Goal: Information Seeking & Learning: Learn about a topic

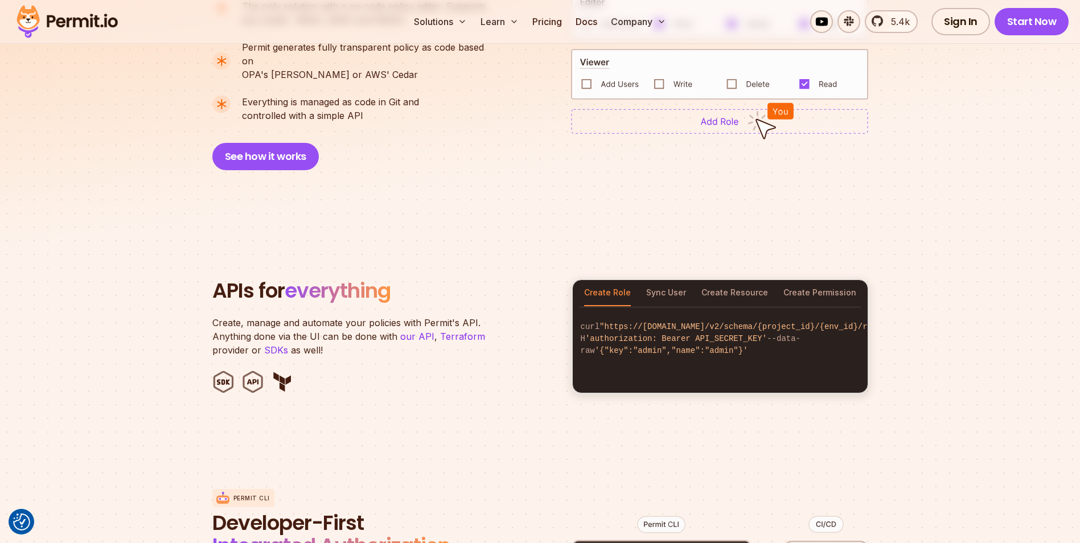
scroll to position [1024, 0]
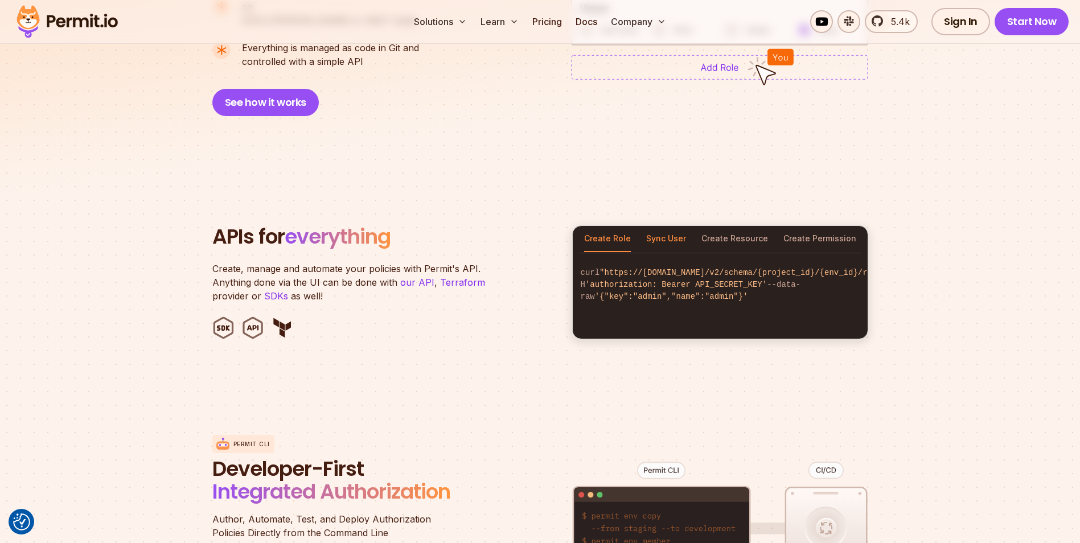
click at [672, 226] on button "Sync User" at bounding box center [666, 239] width 40 height 26
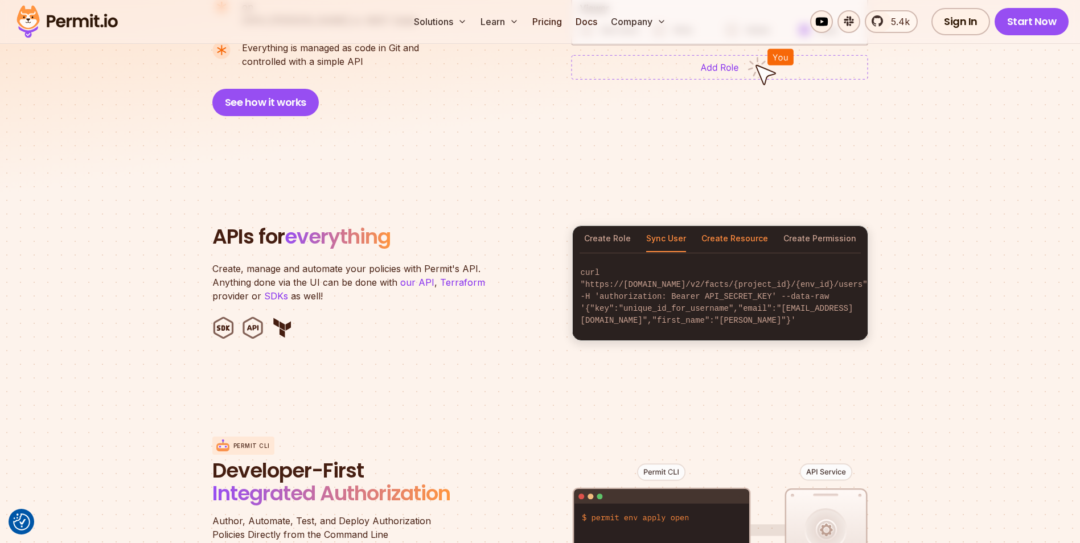
click at [714, 226] on button "Create Resource" at bounding box center [734, 239] width 67 height 26
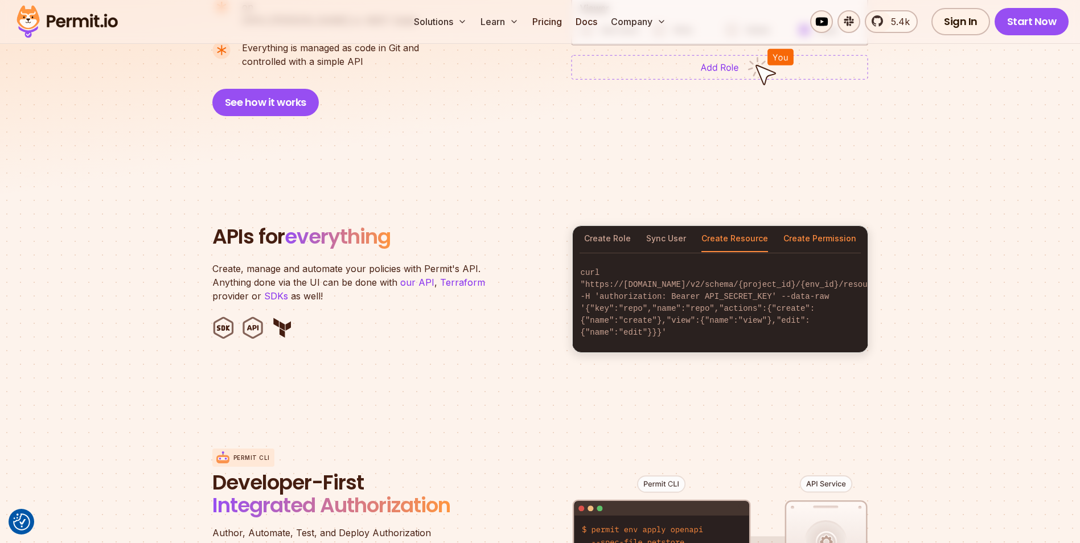
click at [814, 226] on button "Create Permission" at bounding box center [819, 239] width 73 height 26
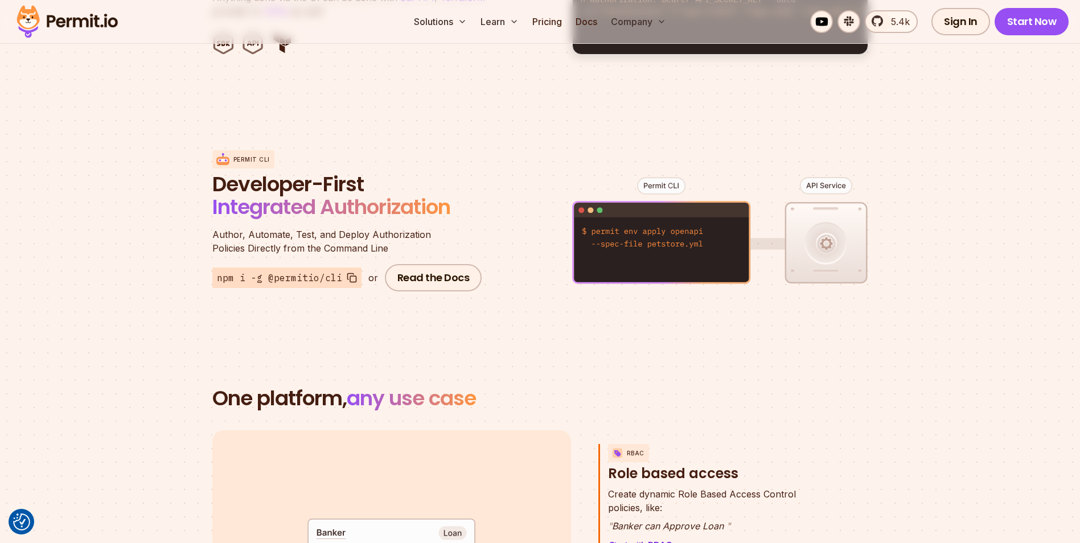
scroll to position [1594, 0]
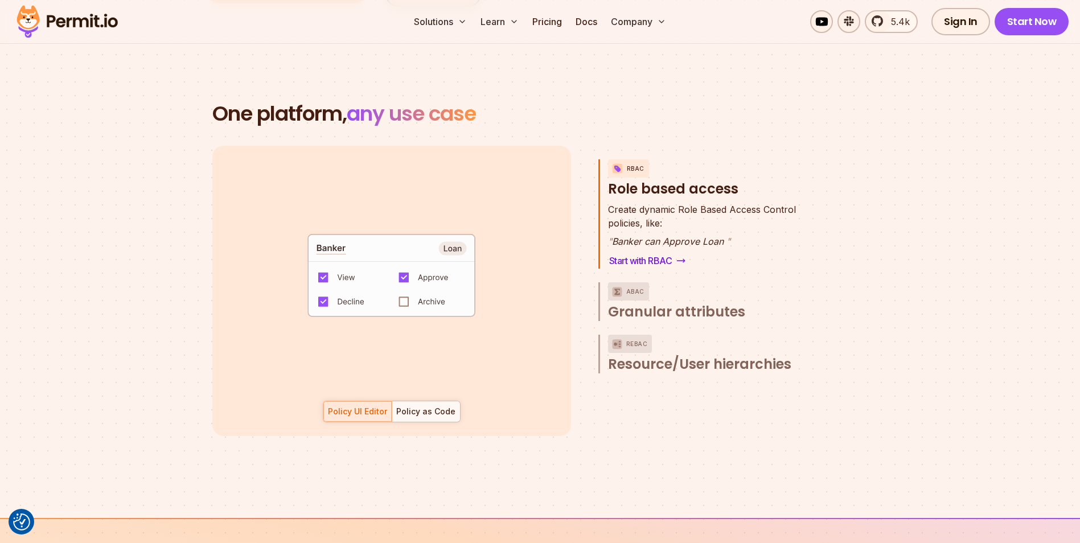
click at [402, 284] on code "default allow := false allow if { some role in data.users[input.user].roles act…" at bounding box center [391, 280] width 236 height 98
click at [439, 406] on div "Policy as Code" at bounding box center [425, 411] width 59 height 11
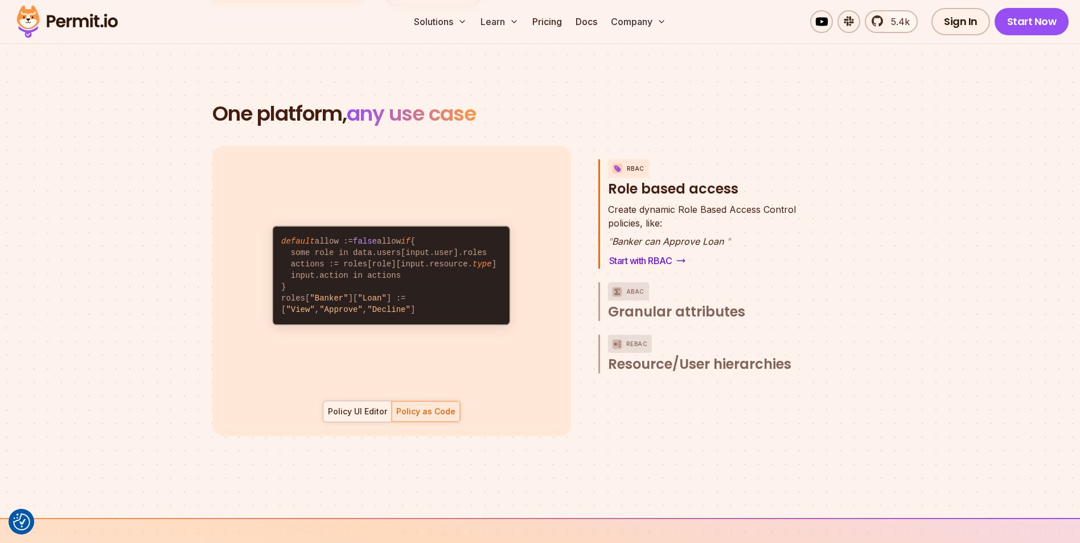
click at [371, 406] on div "Policy UI Editor" at bounding box center [357, 411] width 59 height 11
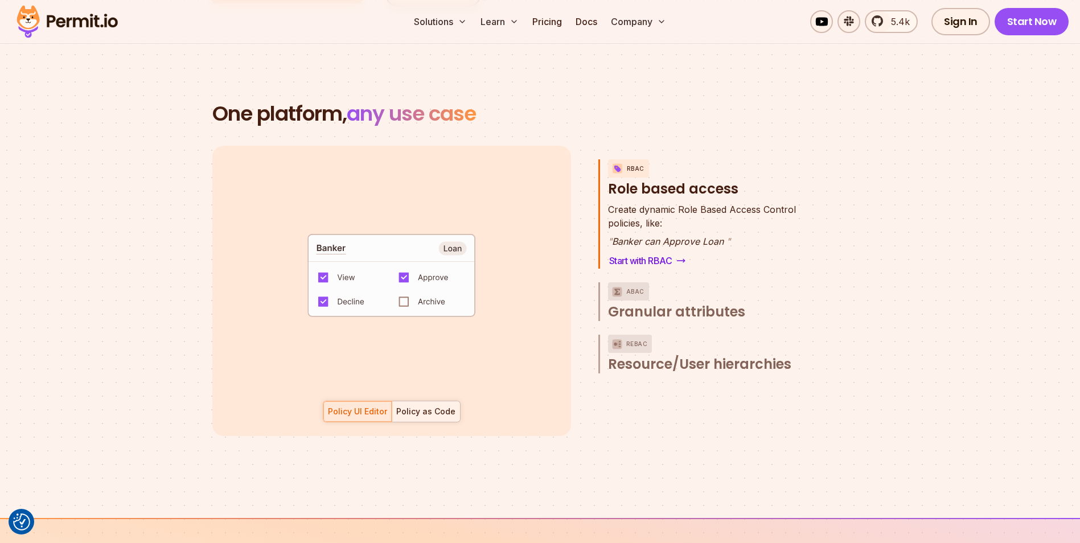
click at [414, 406] on div "Policy as Code" at bounding box center [425, 411] width 59 height 11
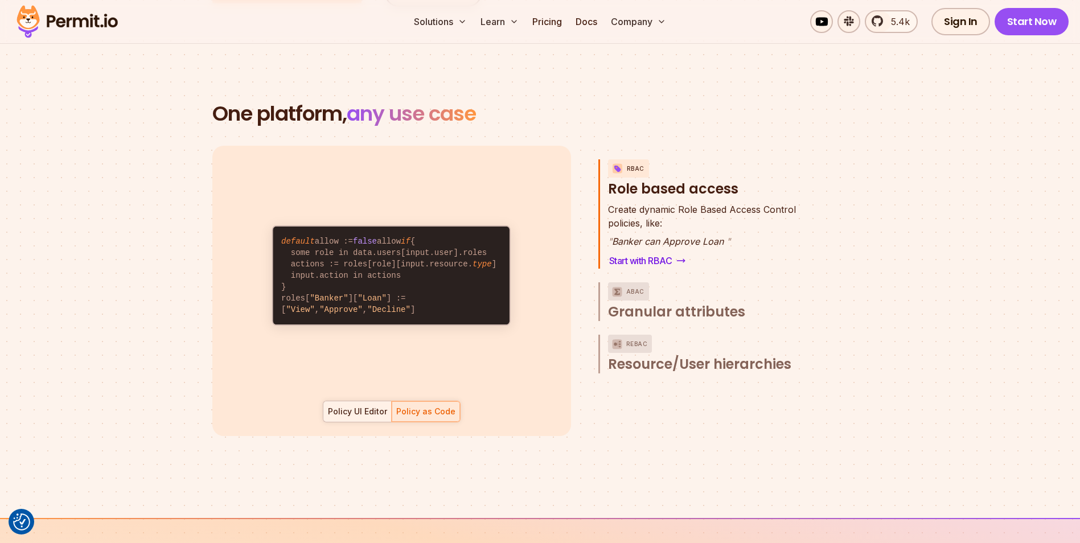
click at [371, 406] on div "Policy UI Editor" at bounding box center [357, 411] width 59 height 11
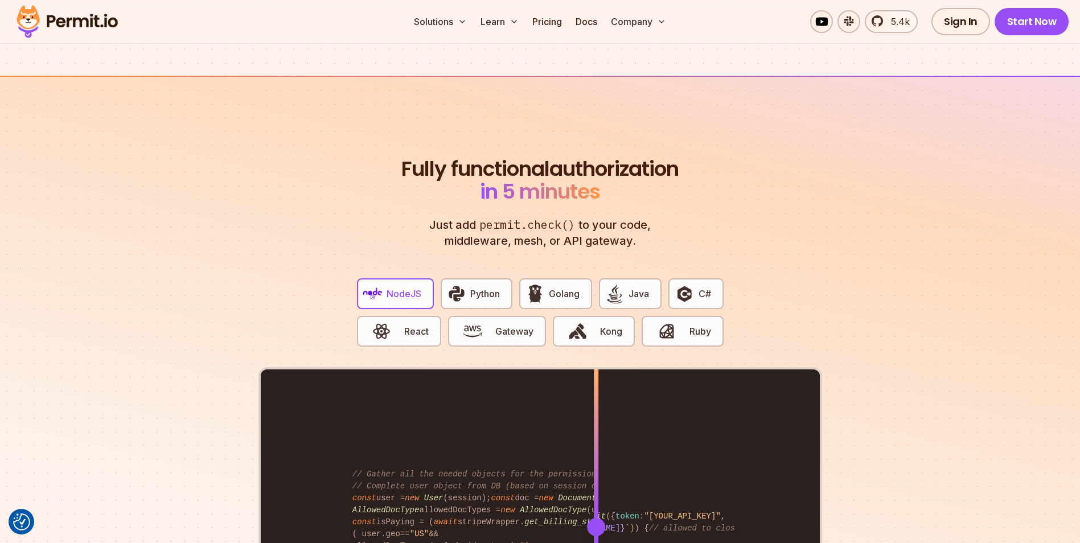
scroll to position [2163, 0]
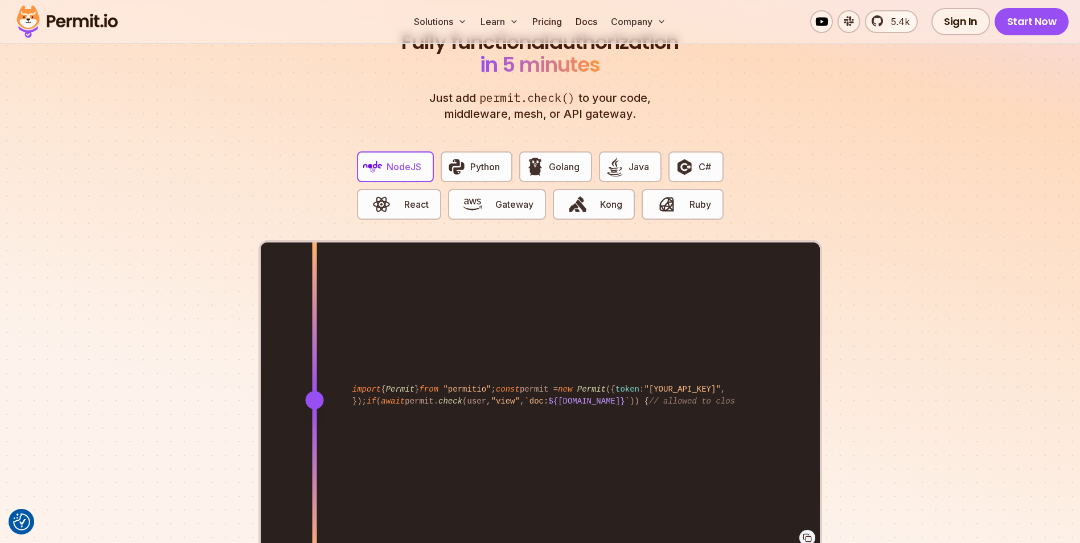
drag, startPoint x: 592, startPoint y: 378, endPoint x: 325, endPoint y: 365, distance: 267.8
click at [316, 365] on div at bounding box center [314, 399] width 5 height 314
click at [686, 157] on img "button" at bounding box center [683, 166] width 19 height 19
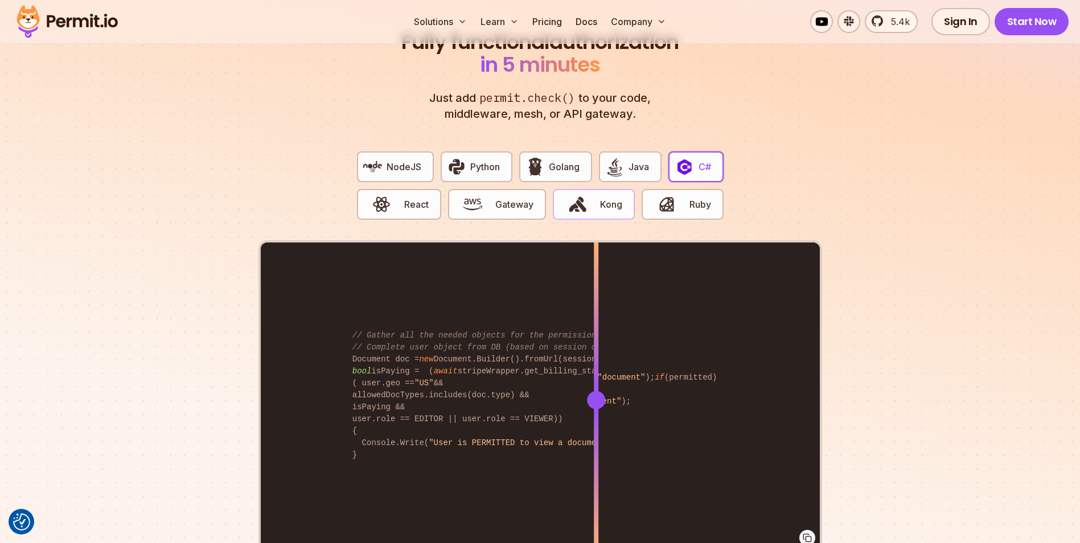
click at [580, 195] on img "button" at bounding box center [577, 204] width 19 height 19
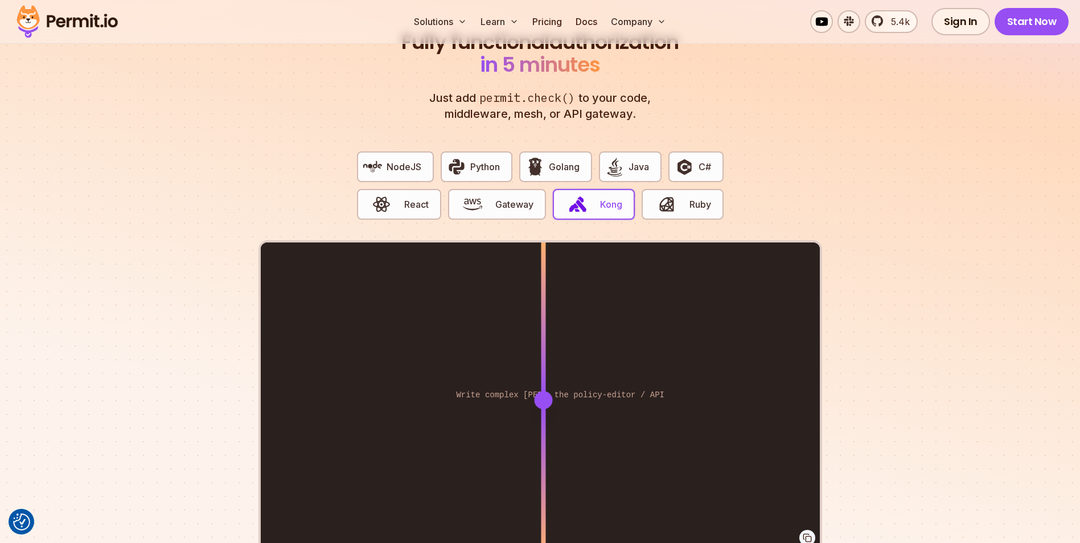
drag, startPoint x: 603, startPoint y: 389, endPoint x: 543, endPoint y: 383, distance: 60.7
click at [543, 391] on div at bounding box center [543, 400] width 18 height 18
click at [701, 160] on span "C#" at bounding box center [704, 167] width 13 height 14
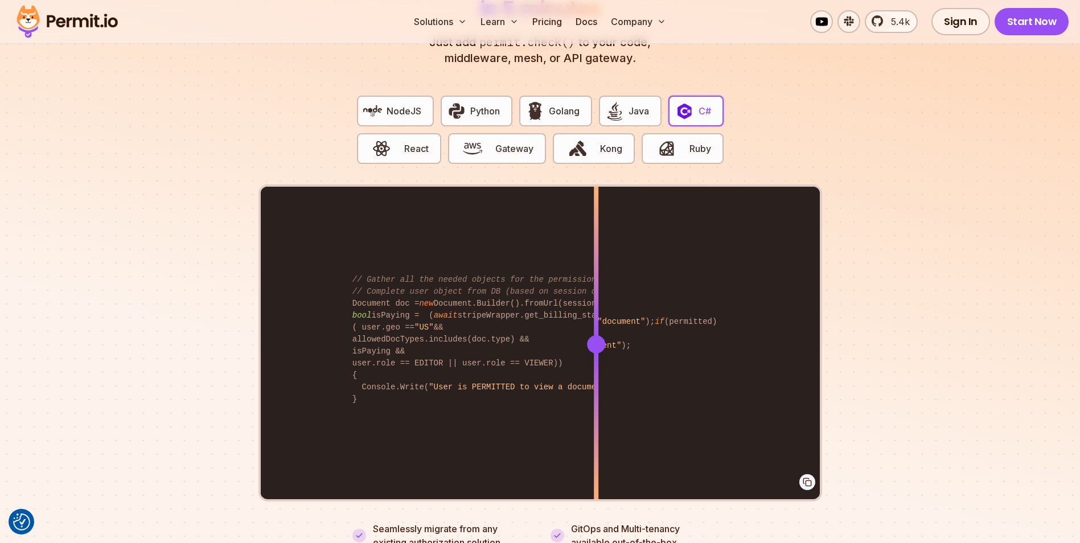
scroll to position [2220, 0]
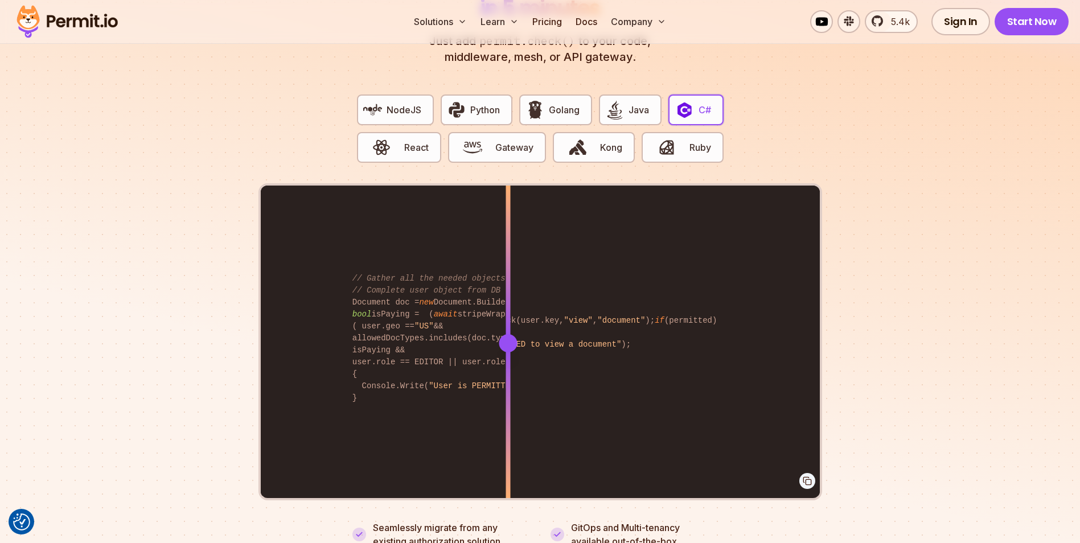
drag, startPoint x: 582, startPoint y: 325, endPoint x: 507, endPoint y: 315, distance: 75.7
click at [507, 315] on div at bounding box center [507, 343] width 5 height 314
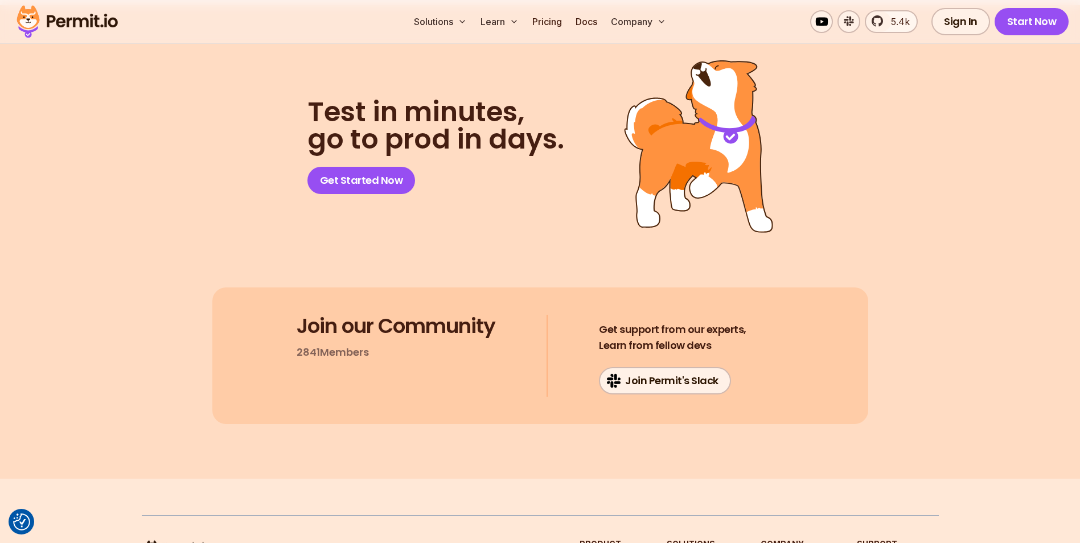
scroll to position [6072, 0]
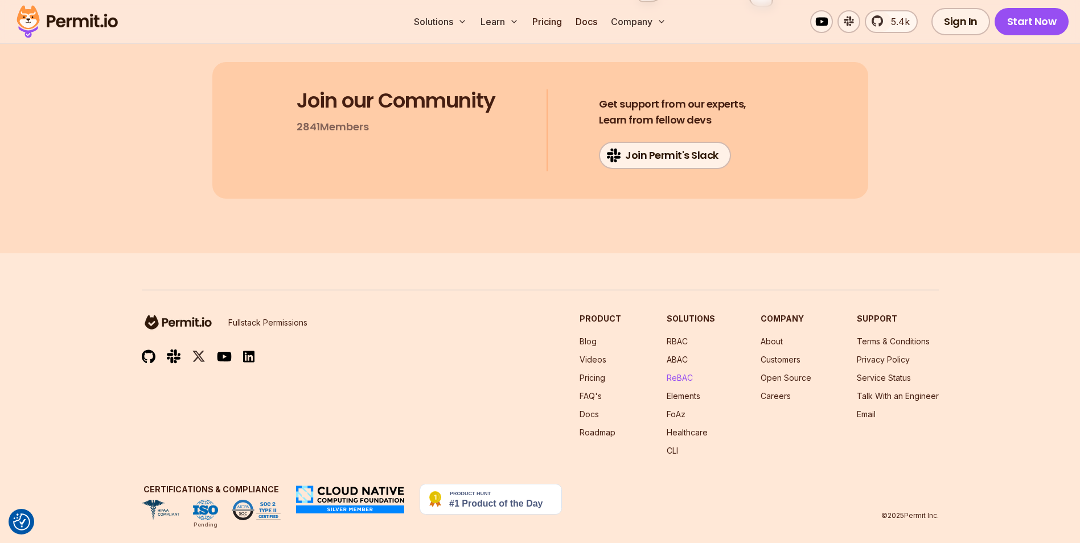
click at [682, 373] on link "ReBAC" at bounding box center [679, 378] width 26 height 10
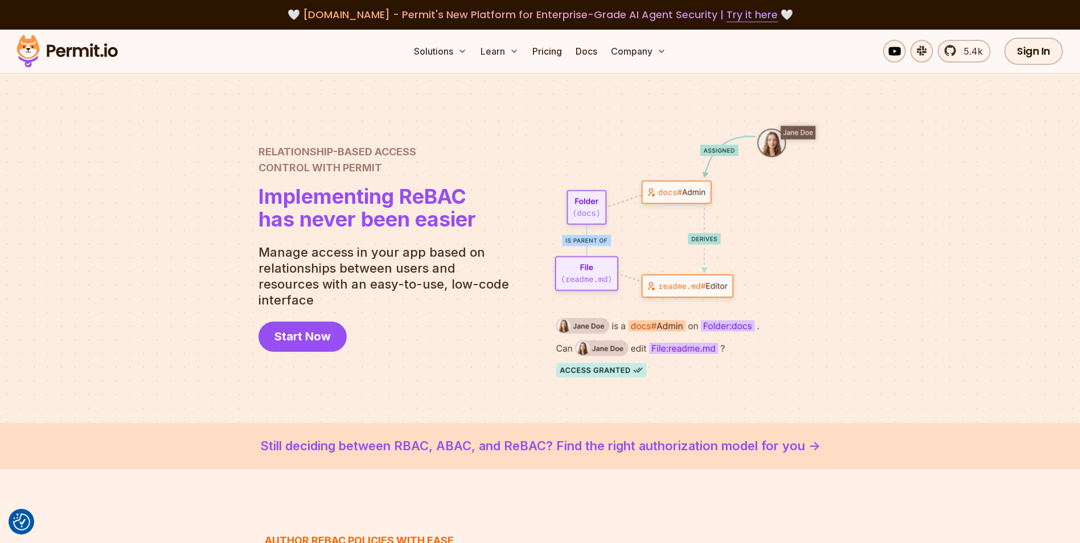
click at [455, 447] on link "Still deciding between RBAC, ABAC, and ReBAC? Find the right authorization mode…" at bounding box center [539, 446] width 1025 height 19
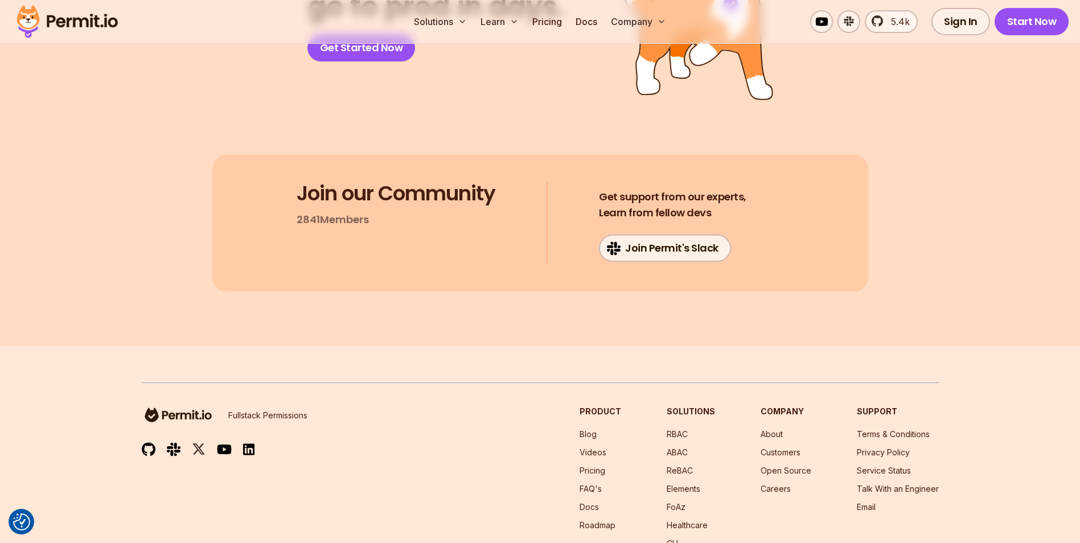
scroll to position [9411, 0]
